Goal: Task Accomplishment & Management: Complete application form

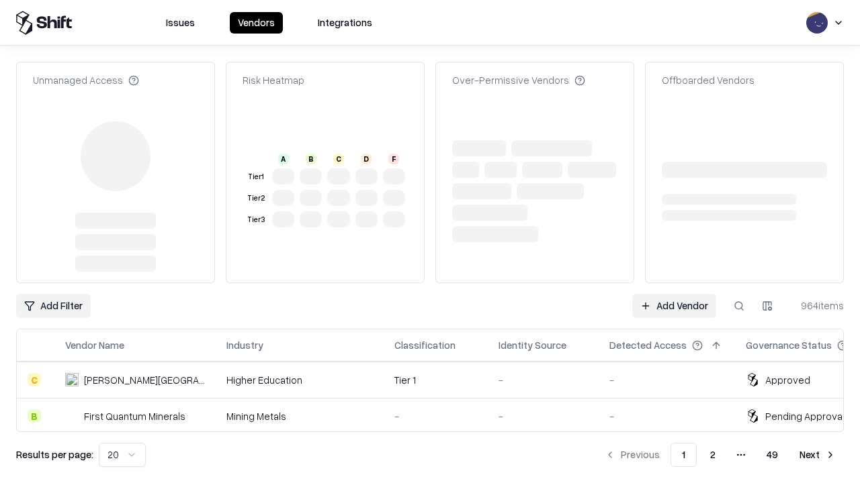
click at [674, 294] on link "Add Vendor" at bounding box center [674, 306] width 84 height 24
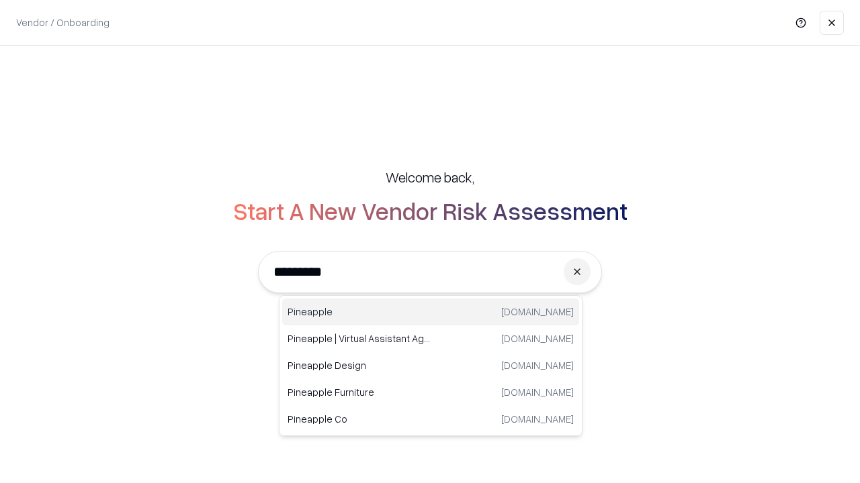
click at [430, 312] on div "Pineapple [DOMAIN_NAME]" at bounding box center [430, 312] width 297 height 27
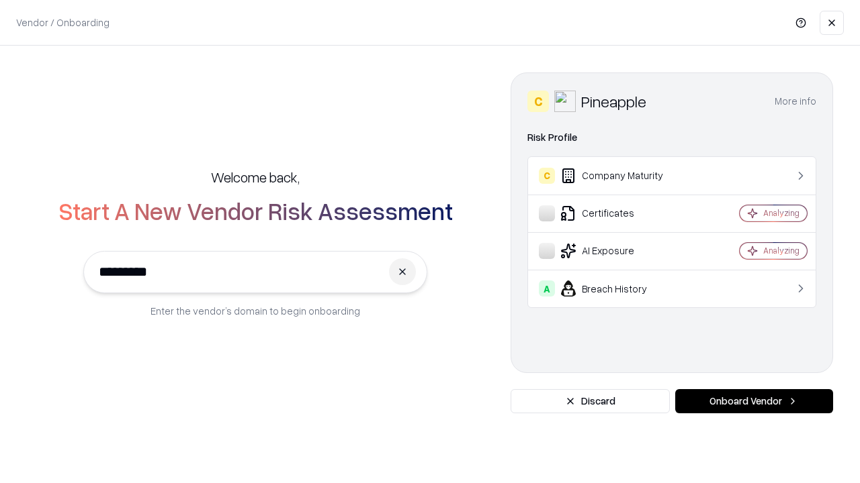
type input "*********"
click at [753, 402] on button "Onboard Vendor" at bounding box center [754, 401] width 158 height 24
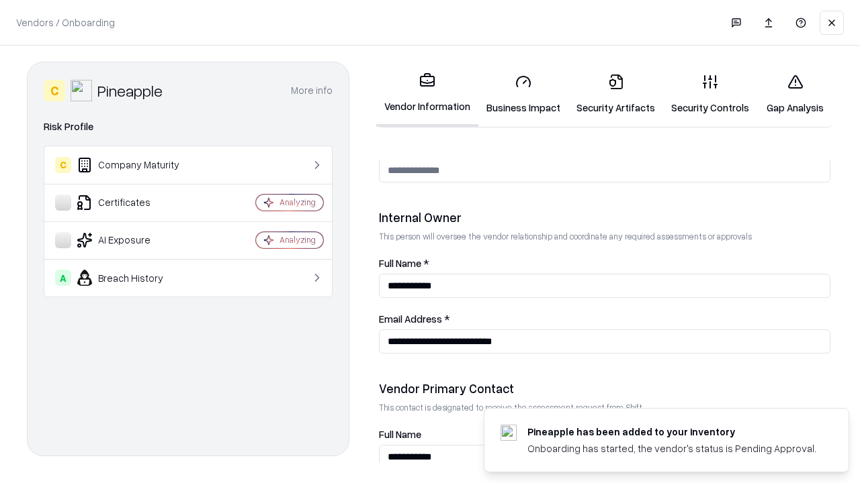
scroll to position [696, 0]
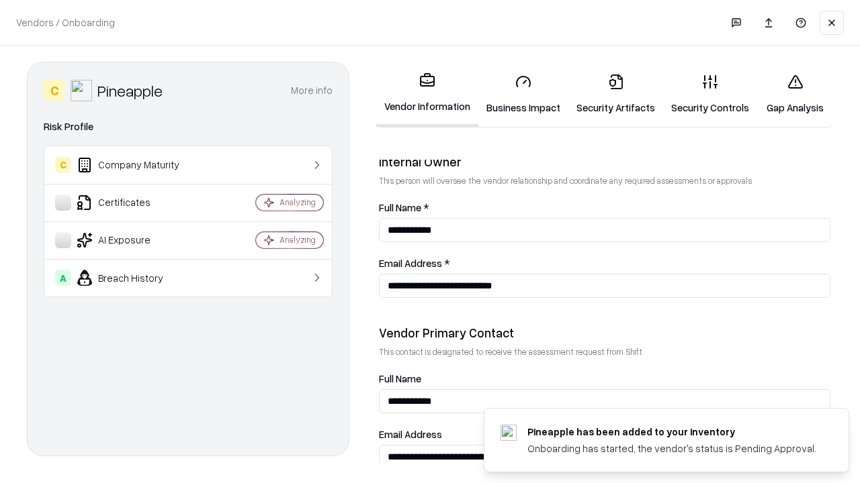
click at [523, 94] on link "Business Impact" at bounding box center [523, 94] width 90 height 62
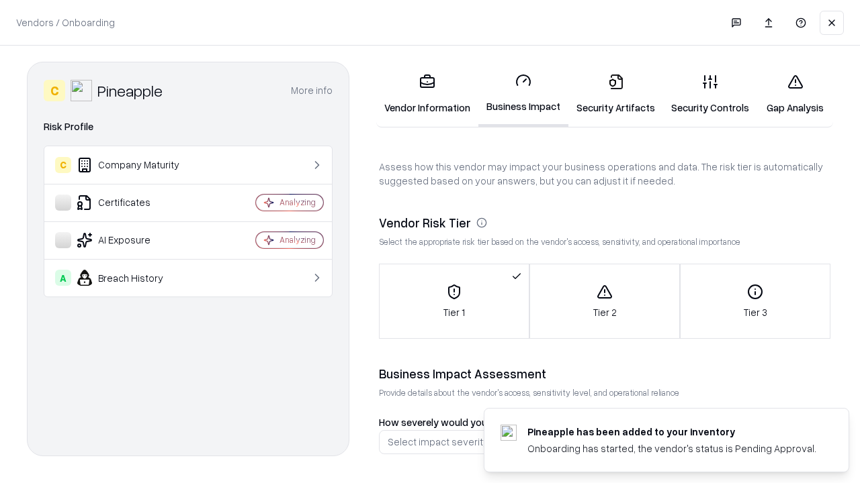
click at [794, 94] on link "Gap Analysis" at bounding box center [795, 94] width 76 height 62
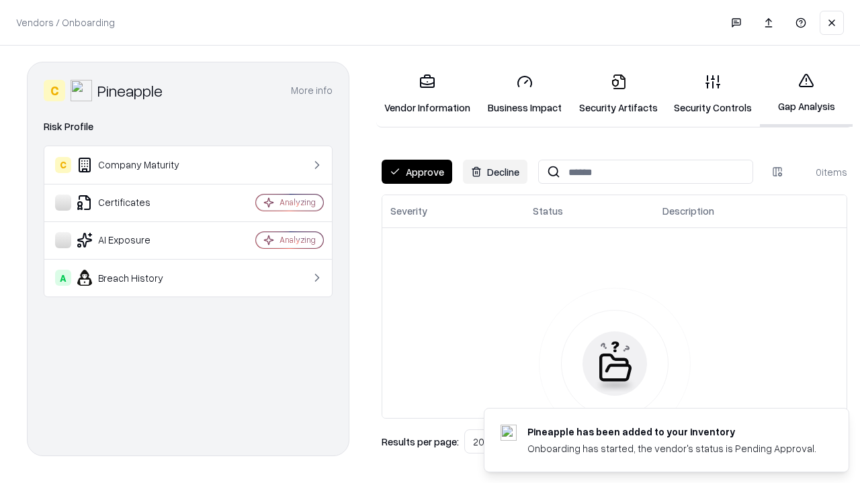
click at [416, 172] on button "Approve" at bounding box center [416, 172] width 71 height 24
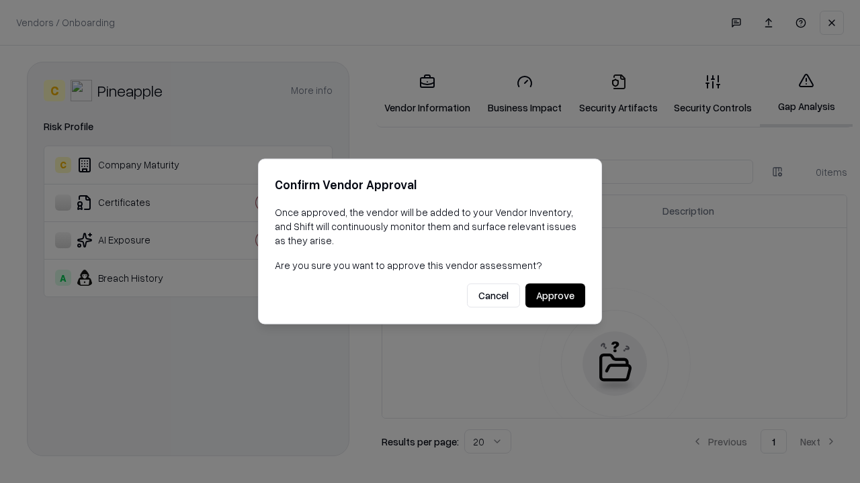
click at [555, 295] on button "Approve" at bounding box center [555, 296] width 60 height 24
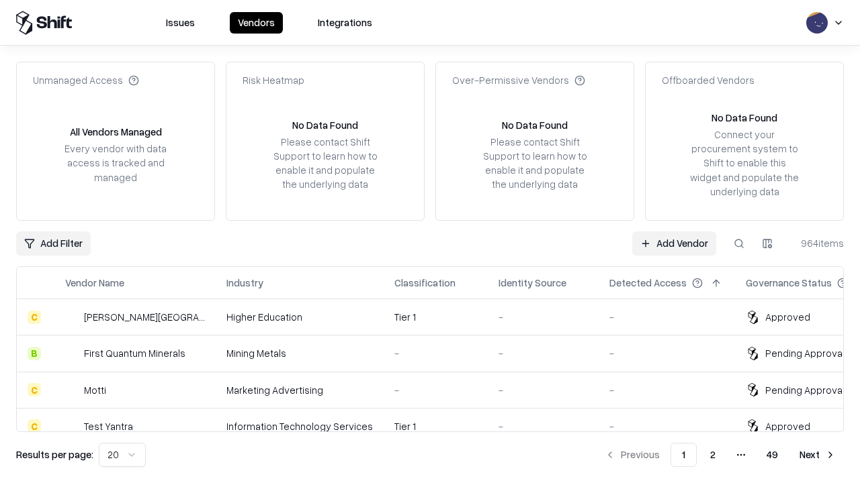
type input "*********"
click at [674, 243] on link "Add Vendor" at bounding box center [674, 244] width 84 height 24
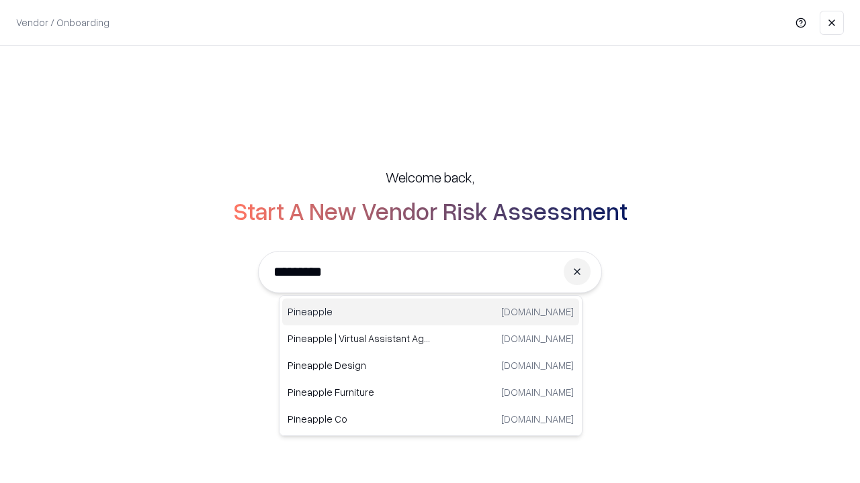
click at [430, 312] on div "Pineapple [DOMAIN_NAME]" at bounding box center [430, 312] width 297 height 27
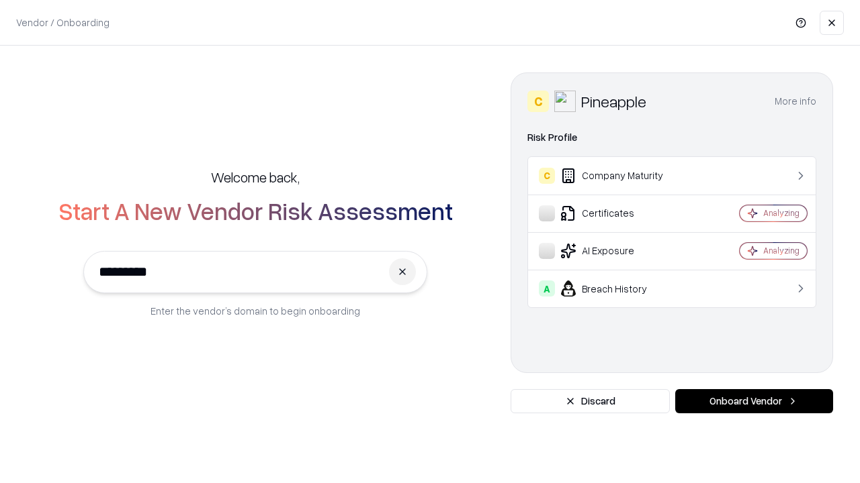
type input "*********"
click at [753, 402] on button "Onboard Vendor" at bounding box center [754, 401] width 158 height 24
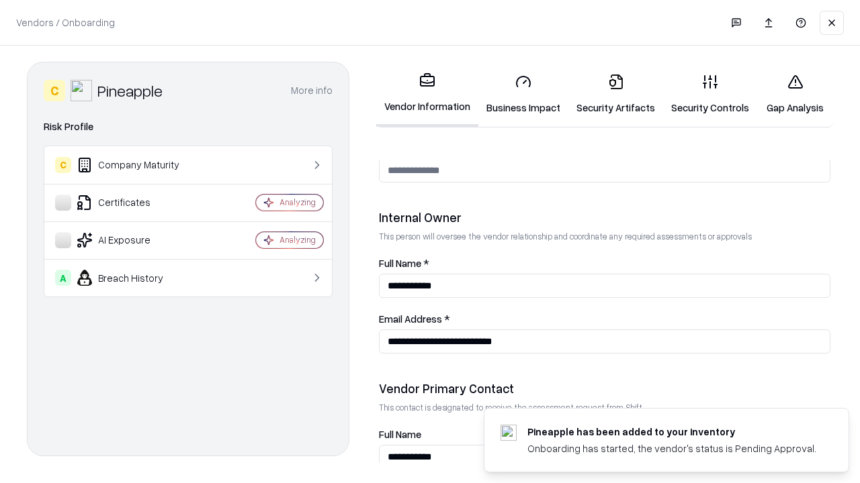
scroll to position [696, 0]
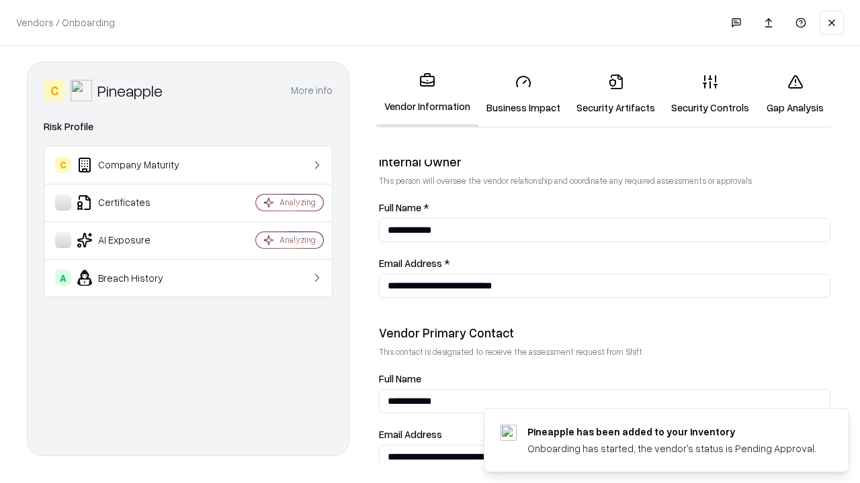
click at [794, 94] on link "Gap Analysis" at bounding box center [795, 94] width 76 height 62
